Goal: Transaction & Acquisition: Purchase product/service

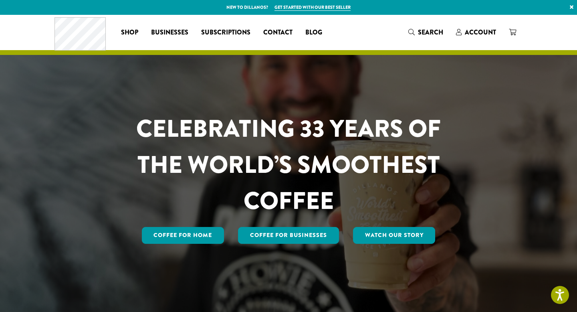
click at [482, 36] on span "Account" at bounding box center [480, 32] width 31 height 9
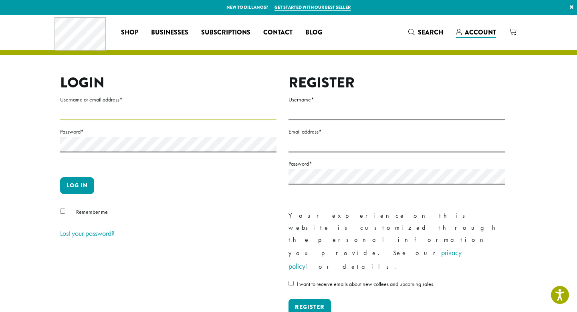
click at [128, 111] on input "Username or email address *" at bounding box center [168, 113] width 216 height 16
type input "**********"
click at [81, 180] on button "Log in" at bounding box center [77, 185] width 34 height 17
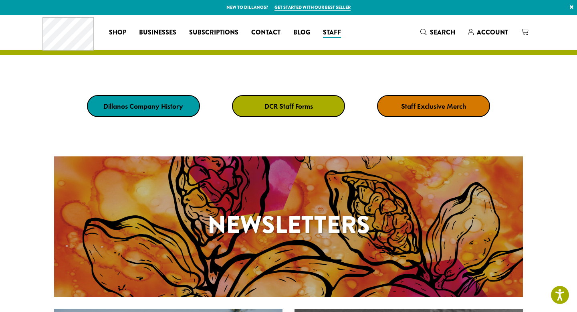
click at [313, 100] on link "DCR Staff Forms" at bounding box center [288, 106] width 113 height 22
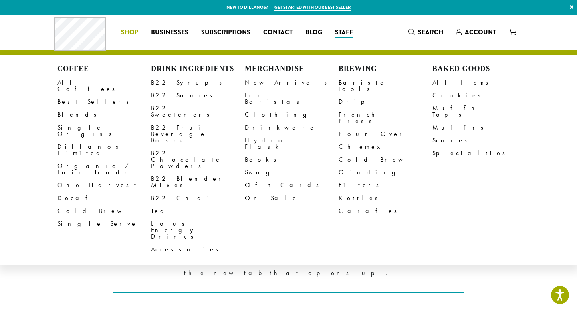
click at [135, 34] on span "Shop" at bounding box center [129, 33] width 17 height 10
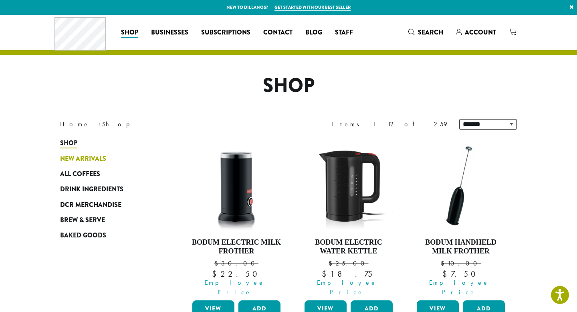
click at [77, 163] on span "New Arrivals" at bounding box center [83, 159] width 46 height 10
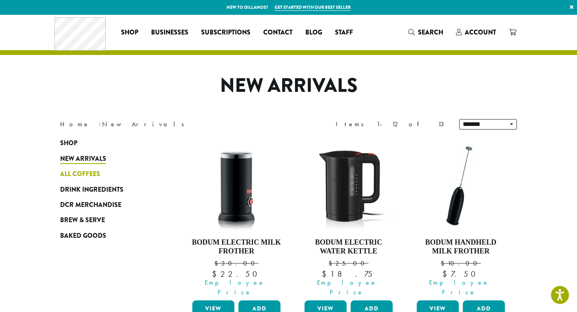
click at [74, 175] on span "All Coffees" at bounding box center [80, 174] width 40 height 10
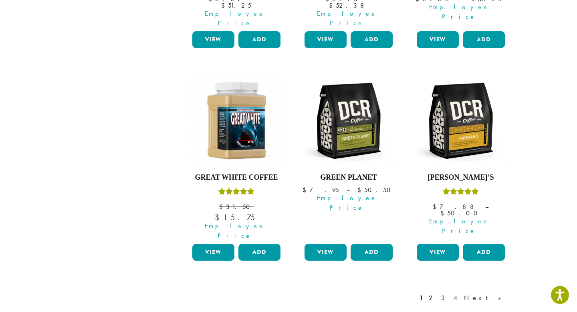
scroll to position [718, 0]
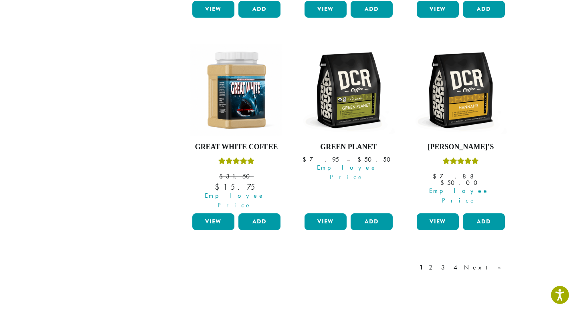
click at [437, 262] on link "2" at bounding box center [432, 267] width 10 height 10
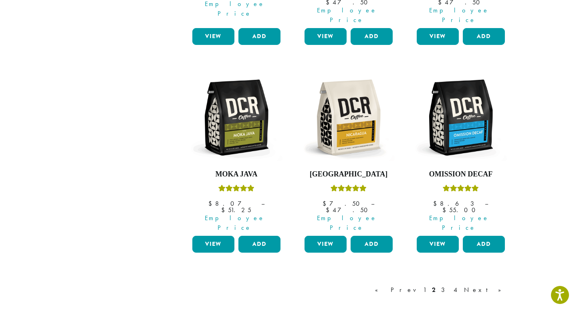
scroll to position [690, 0]
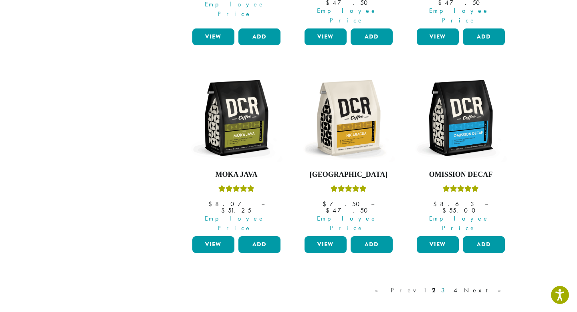
click at [450, 285] on link "3" at bounding box center [445, 290] width 10 height 10
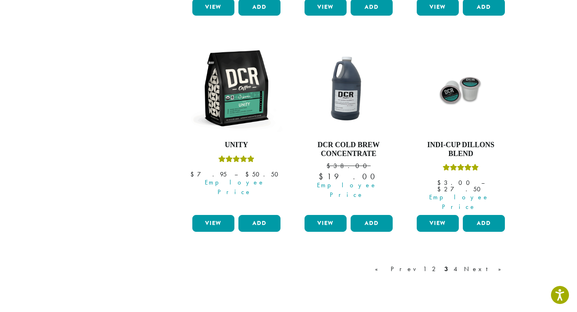
scroll to position [756, 0]
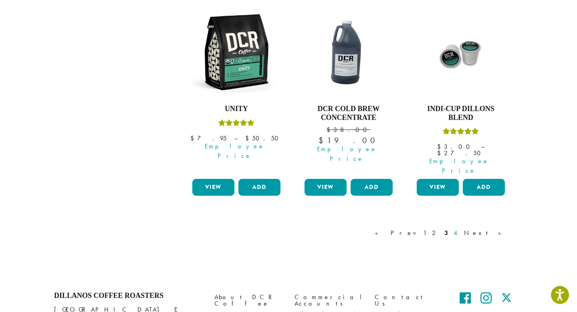
click at [460, 228] on link "4" at bounding box center [456, 233] width 8 height 10
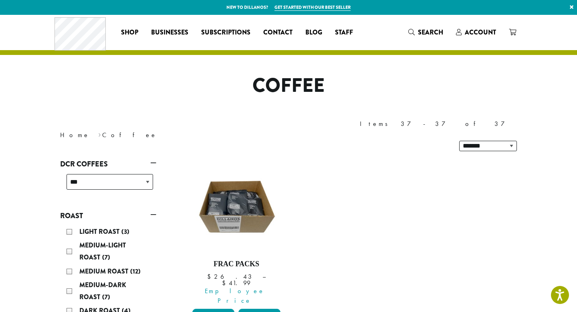
click at [293, 7] on link "Get started with our best seller" at bounding box center [312, 7] width 76 height 7
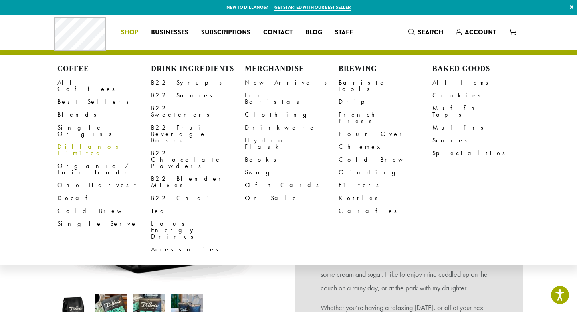
click at [132, 32] on li "Coffee All Coffees Best Sellers Blends Single Origins Dillanos Limited Organic …" at bounding box center [130, 32] width 30 height 13
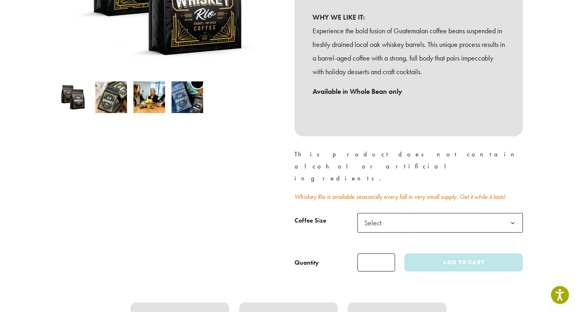
scroll to position [213, 0]
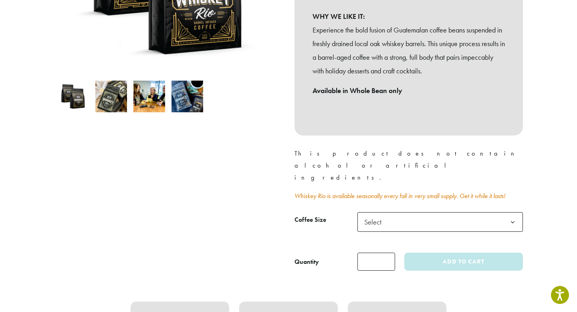
click at [412, 212] on span "Select" at bounding box center [439, 222] width 165 height 20
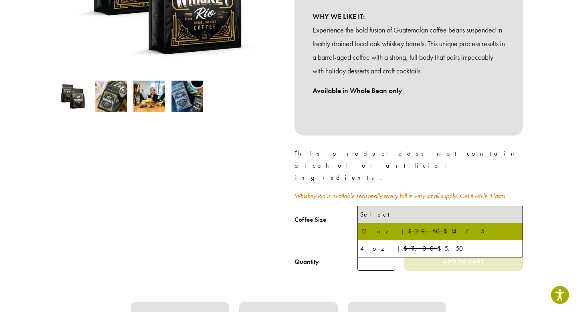
select select "*********"
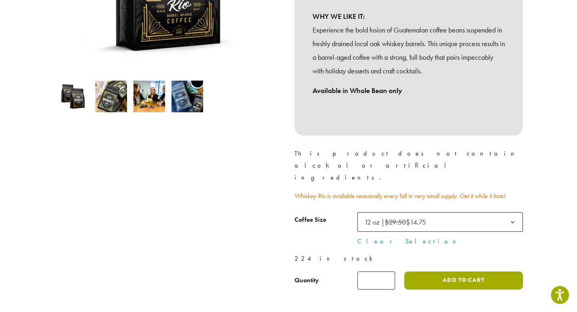
click at [472, 271] on button "Add to cart" at bounding box center [463, 280] width 119 height 18
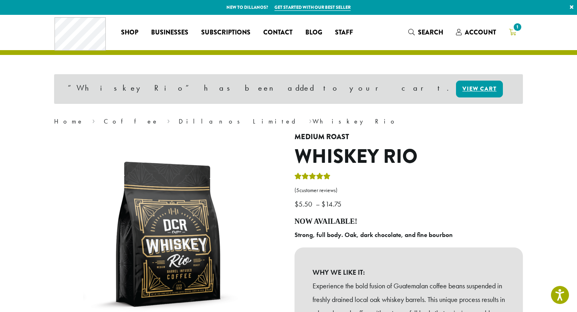
click at [514, 33] on icon "1" at bounding box center [512, 32] width 7 height 6
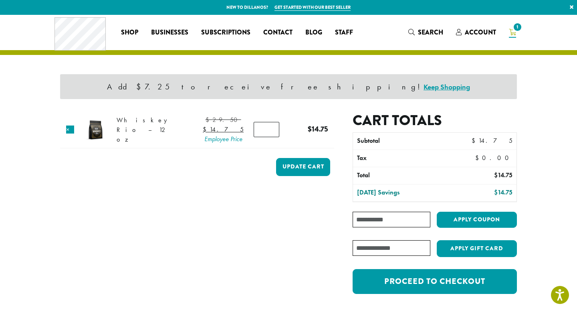
click at [272, 134] on input "*" at bounding box center [267, 129] width 26 height 15
click at [271, 132] on input "*" at bounding box center [267, 129] width 26 height 15
type input "*"
click at [271, 132] on input "*" at bounding box center [267, 129] width 26 height 15
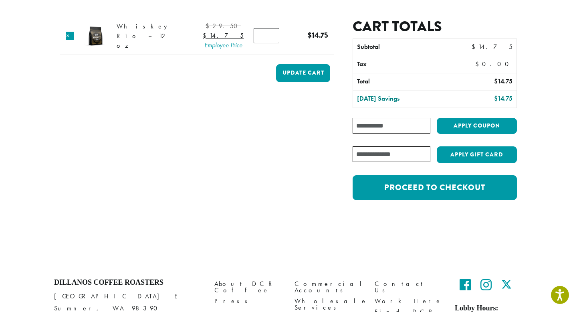
scroll to position [68, 0]
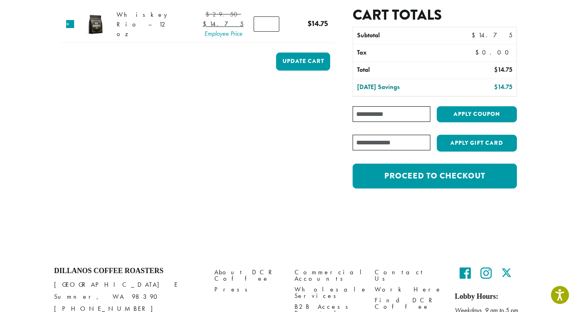
click at [397, 113] on input "Coupon:" at bounding box center [392, 114] width 78 height 16
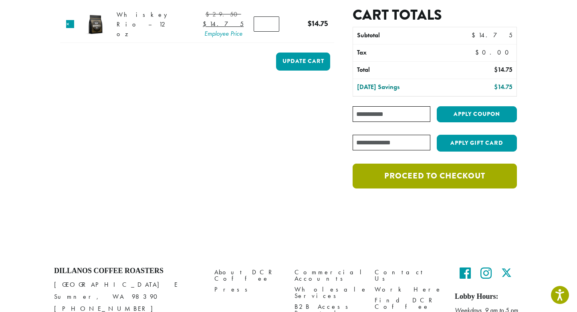
click at [419, 177] on link "Proceed to checkout" at bounding box center [435, 175] width 164 height 25
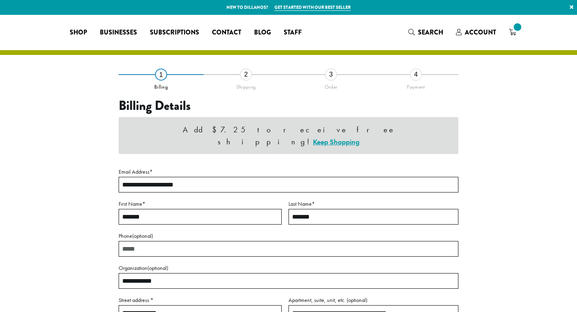
select select "**"
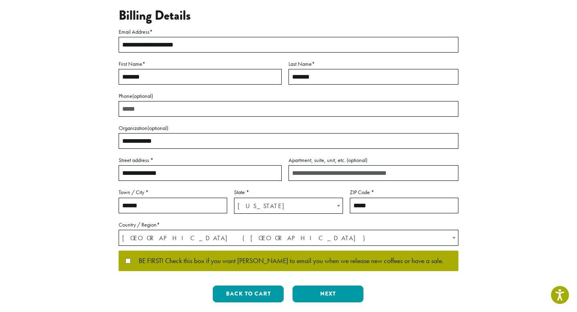
scroll to position [90, 0]
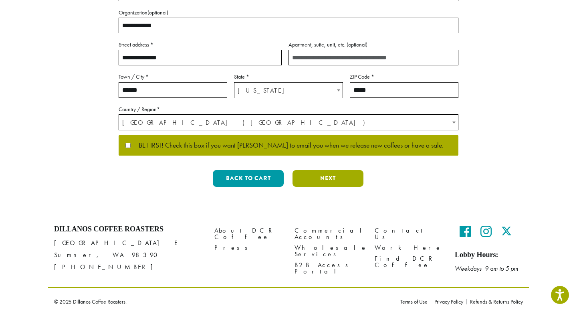
click at [336, 184] on button "Next" at bounding box center [328, 178] width 71 height 17
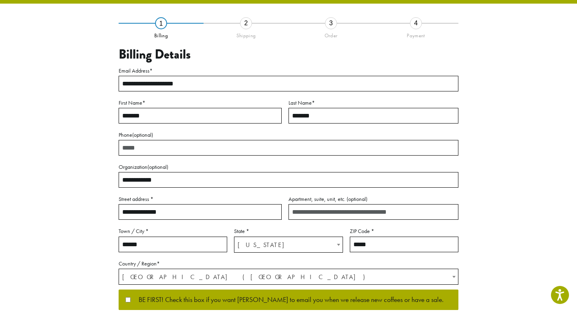
scroll to position [26, 0]
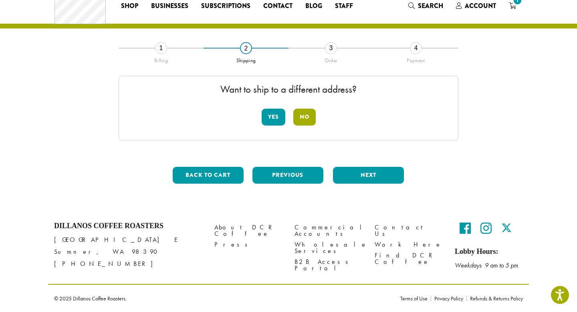
click at [311, 119] on button "No" at bounding box center [304, 117] width 22 height 17
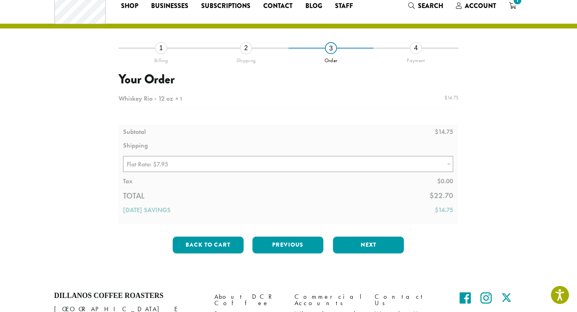
click at [301, 163] on div at bounding box center [289, 157] width 340 height 133
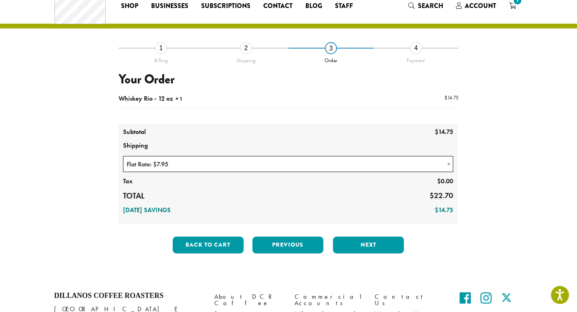
click at [447, 167] on span at bounding box center [449, 164] width 8 height 16
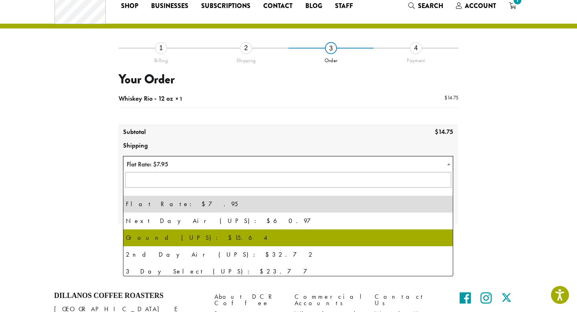
scroll to position [54, 0]
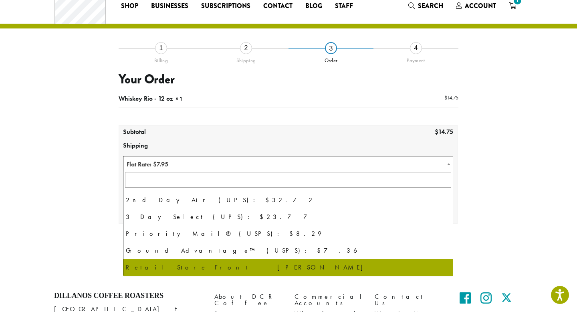
select select "**********"
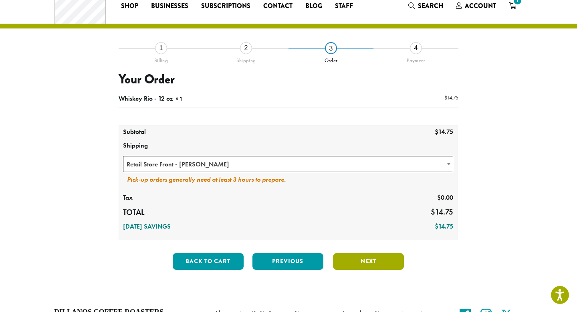
click at [368, 258] on button "Next" at bounding box center [368, 261] width 71 height 17
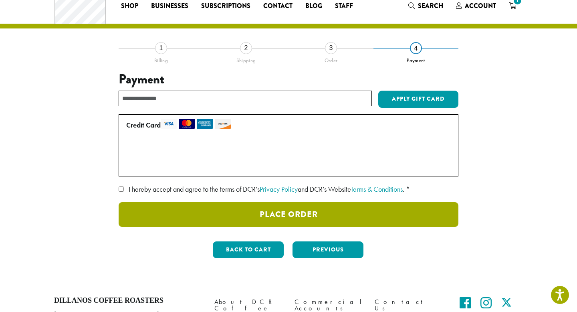
click at [237, 211] on button "Place Order" at bounding box center [289, 214] width 340 height 25
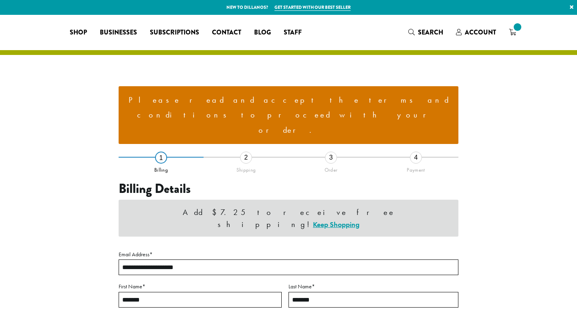
select select "**"
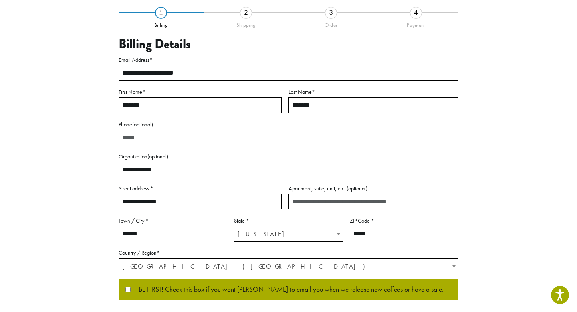
scroll to position [147, 0]
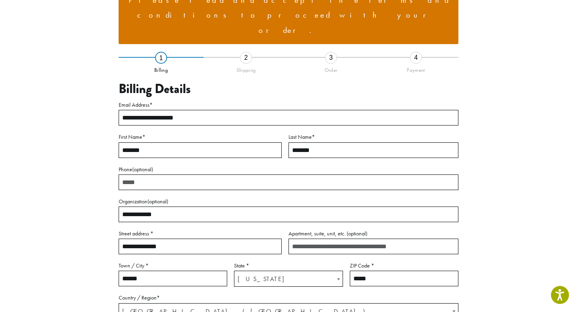
scroll to position [79, 0]
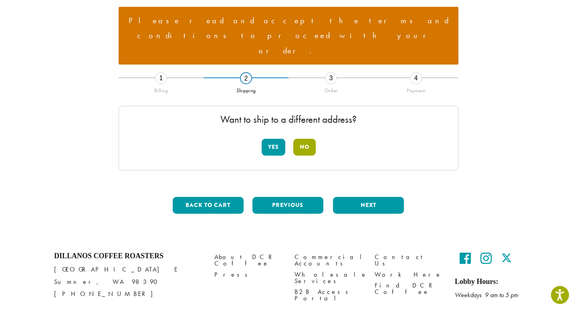
click at [305, 139] on button "No" at bounding box center [304, 147] width 22 height 17
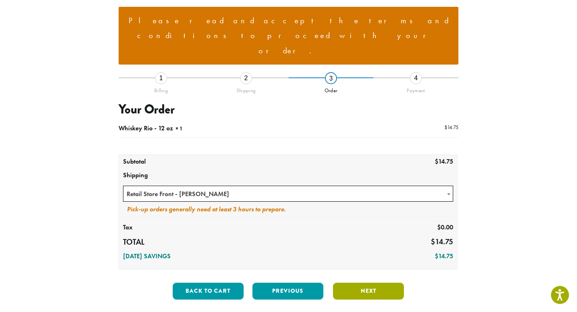
click at [373, 282] on button "Next" at bounding box center [368, 290] width 71 height 17
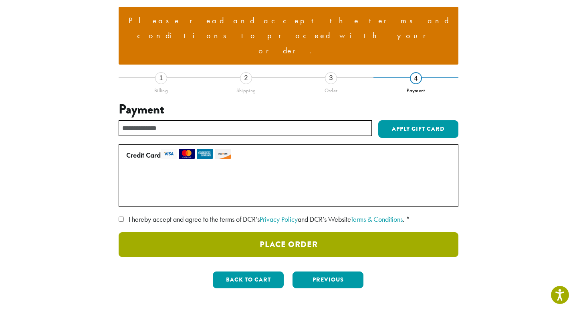
click at [357, 232] on button "Place Order" at bounding box center [289, 244] width 340 height 25
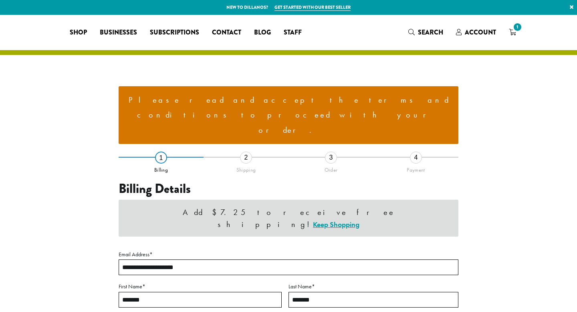
select select "**"
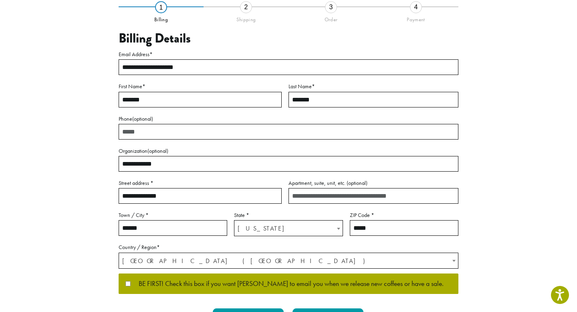
scroll to position [149, 0]
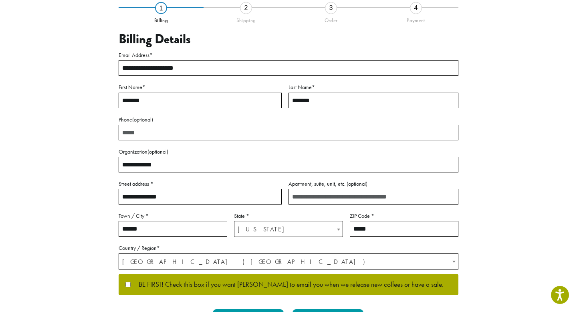
click at [208, 281] on span "BE FIRST! Check this box if you want [PERSON_NAME] to email you when we release…" at bounding box center [287, 284] width 313 height 7
click at [325, 309] on button "Next" at bounding box center [328, 317] width 71 height 17
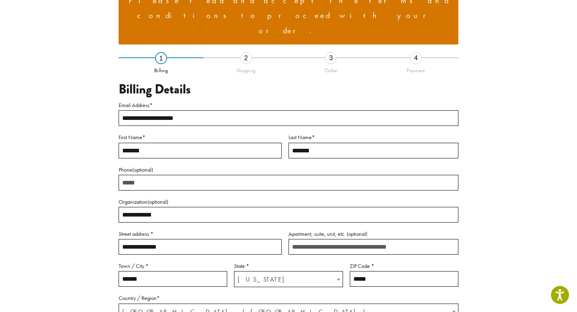
scroll to position [79, 0]
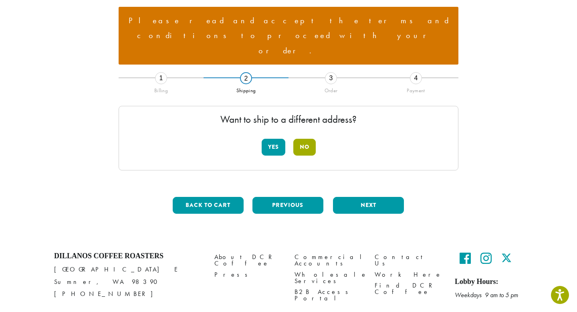
click at [296, 139] on button "No" at bounding box center [304, 147] width 22 height 17
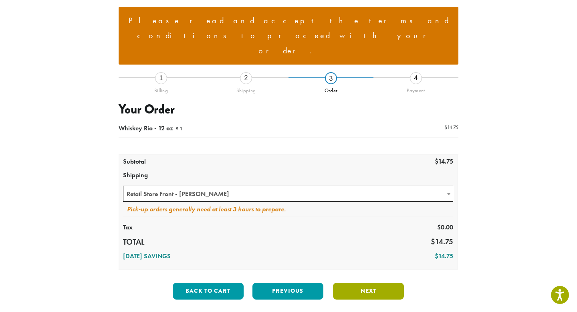
click at [355, 282] on button "Next" at bounding box center [368, 290] width 71 height 17
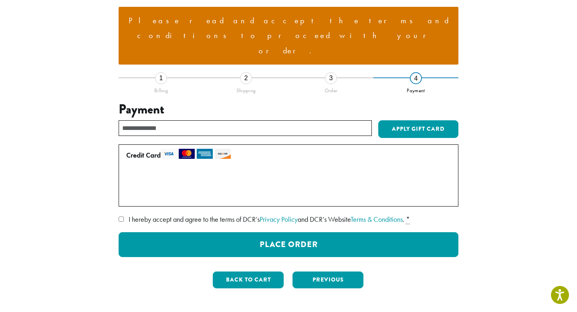
click at [132, 189] on label "Use a new card" at bounding box center [286, 195] width 321 height 13
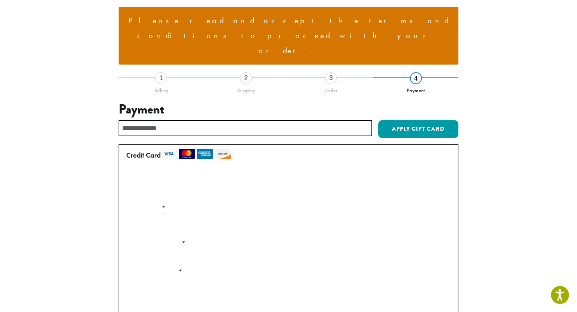
click at [129, 172] on label "• • • 6040 (expires 10/26)" at bounding box center [286, 178] width 321 height 13
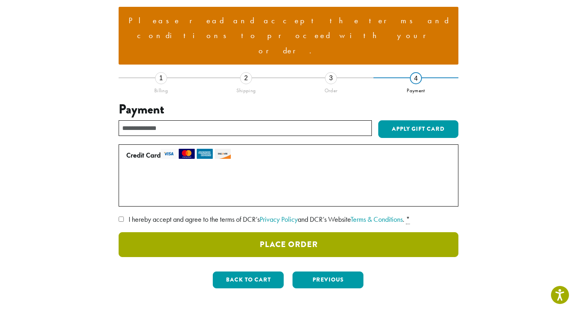
click at [287, 232] on button "Place Order" at bounding box center [289, 244] width 340 height 25
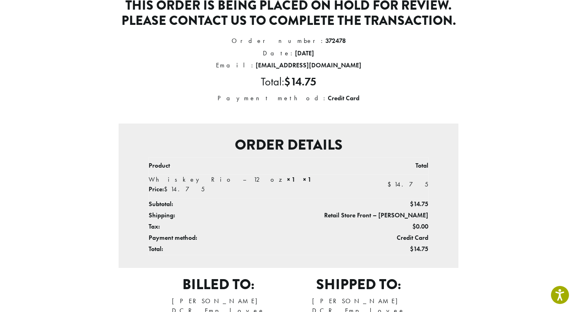
scroll to position [96, 0]
